Goal: Task Accomplishment & Management: Use online tool/utility

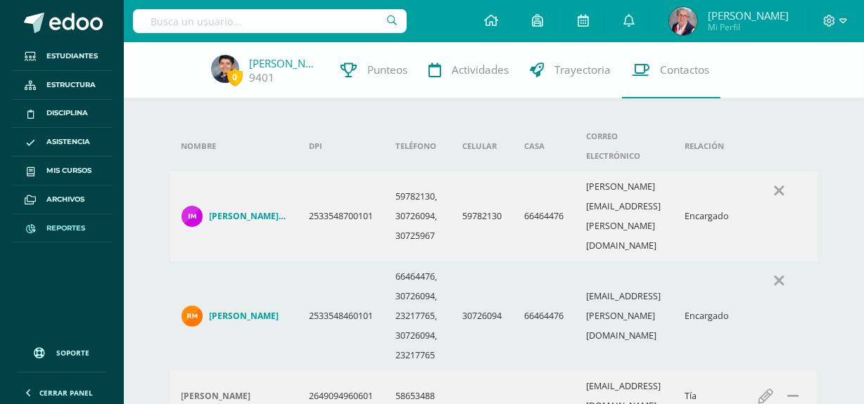
click at [70, 231] on span "Reportes" at bounding box center [65, 228] width 39 height 11
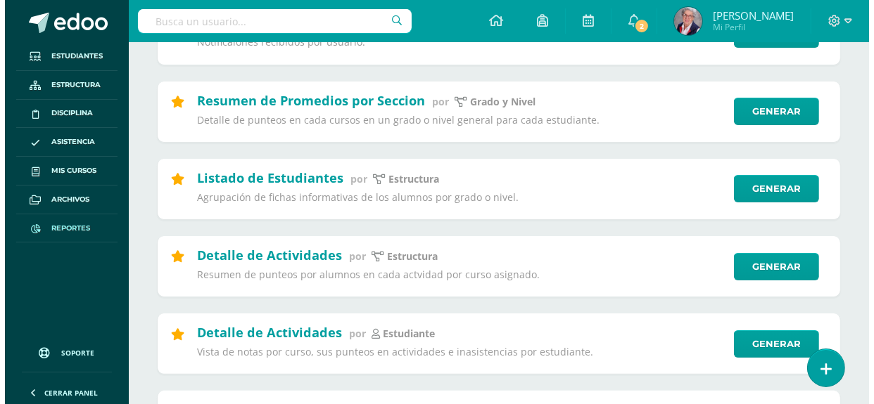
scroll to position [255, 0]
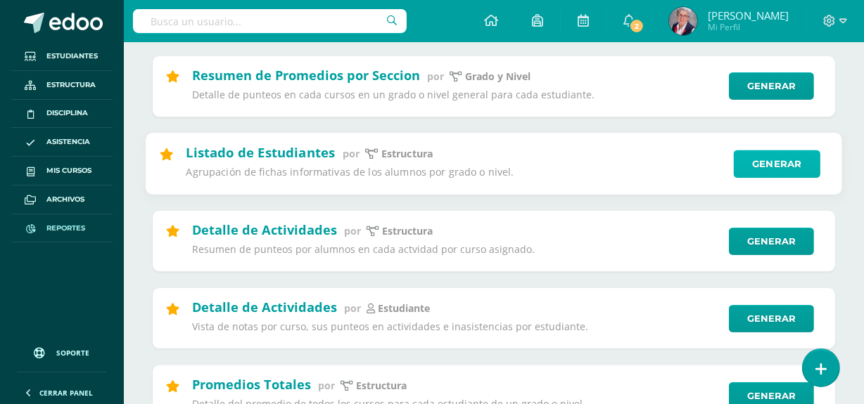
click at [773, 161] on link "Generar" at bounding box center [777, 164] width 87 height 28
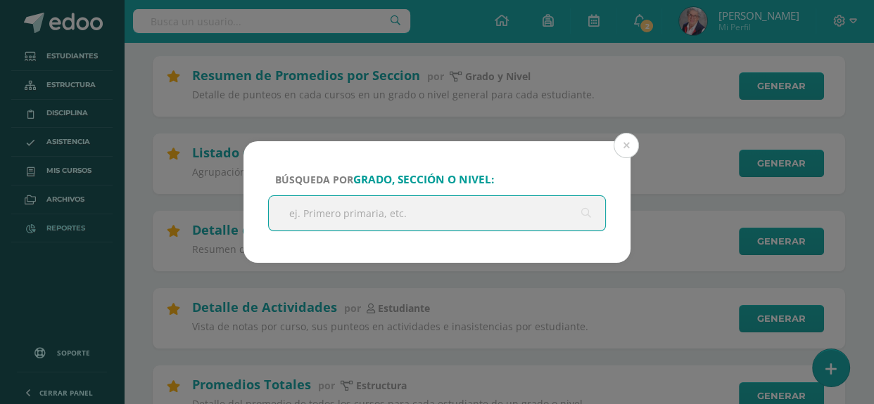
click at [404, 209] on input "text" at bounding box center [437, 213] width 336 height 34
type input "secundaria"
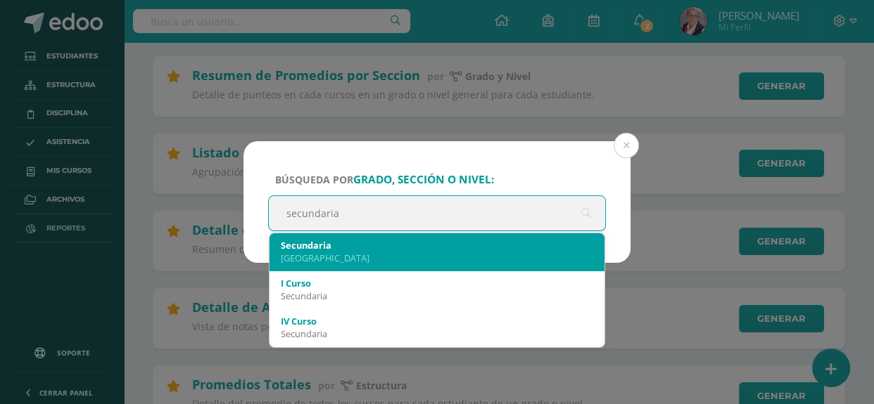
click at [356, 248] on div "Secundaria" at bounding box center [437, 245] width 312 height 13
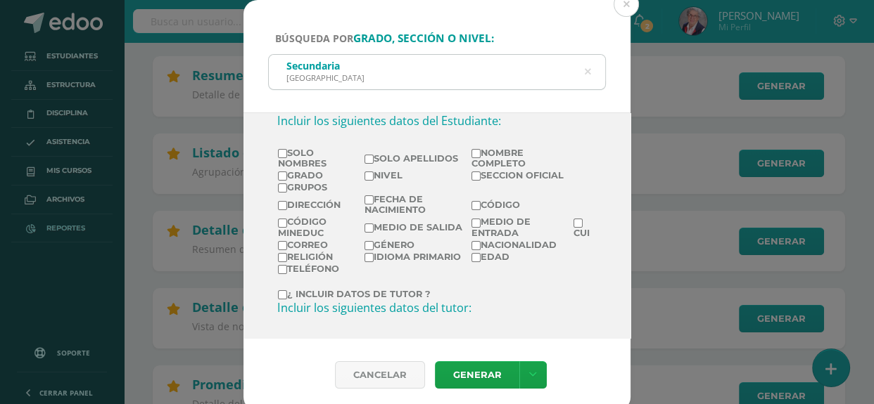
click at [471, 149] on input "Nombre completo" at bounding box center [475, 153] width 9 height 9
checkbox input "true"
click at [327, 200] on label "Dirección" at bounding box center [320, 205] width 85 height 11
click at [287, 201] on input "Dirección" at bounding box center [282, 205] width 9 height 9
checkbox input "true"
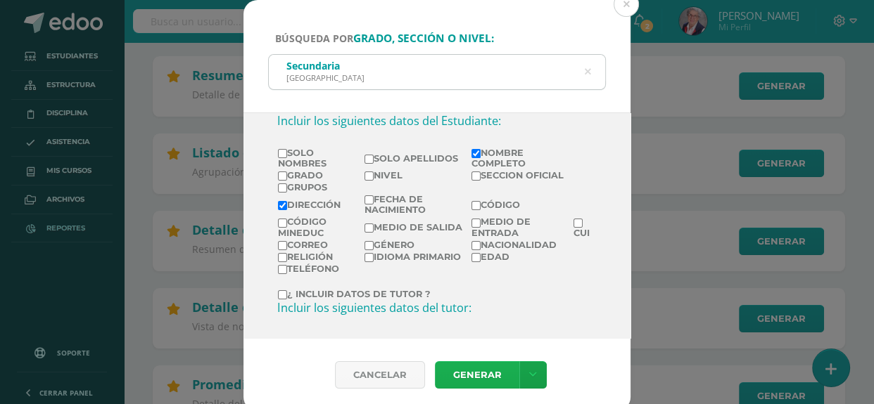
click at [468, 373] on link "Generar" at bounding box center [477, 375] width 84 height 27
